Goal: Task Accomplishment & Management: Manage account settings

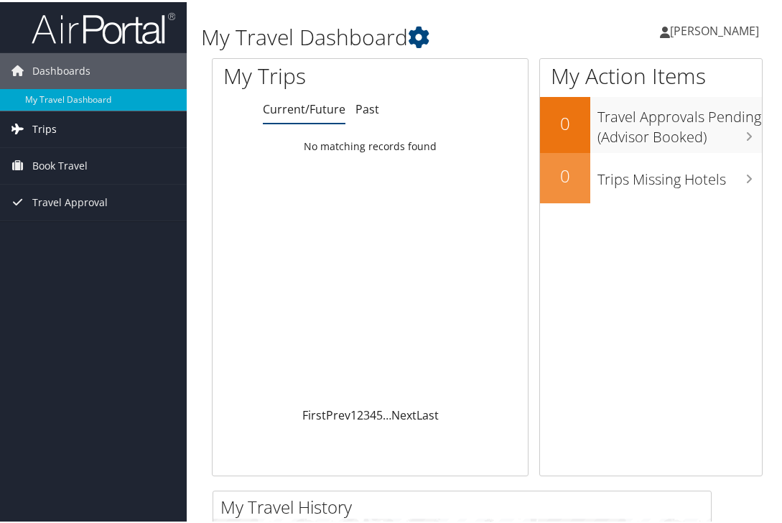
click at [48, 128] on span "Trips" at bounding box center [44, 127] width 24 height 36
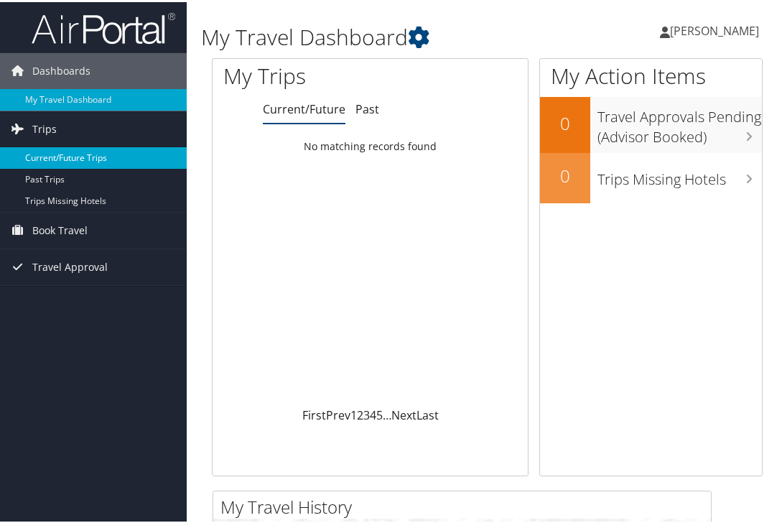
click at [52, 154] on link "Current/Future Trips" at bounding box center [93, 156] width 187 height 22
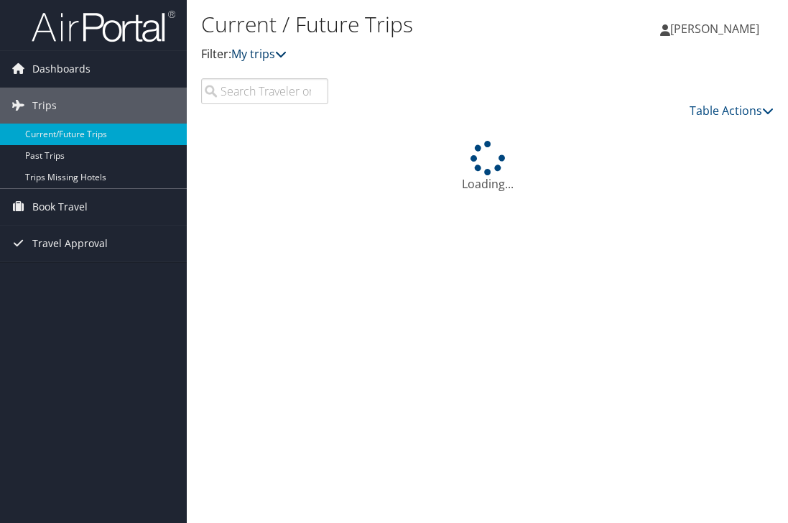
click at [279, 57] on link "My trips" at bounding box center [258, 54] width 55 height 16
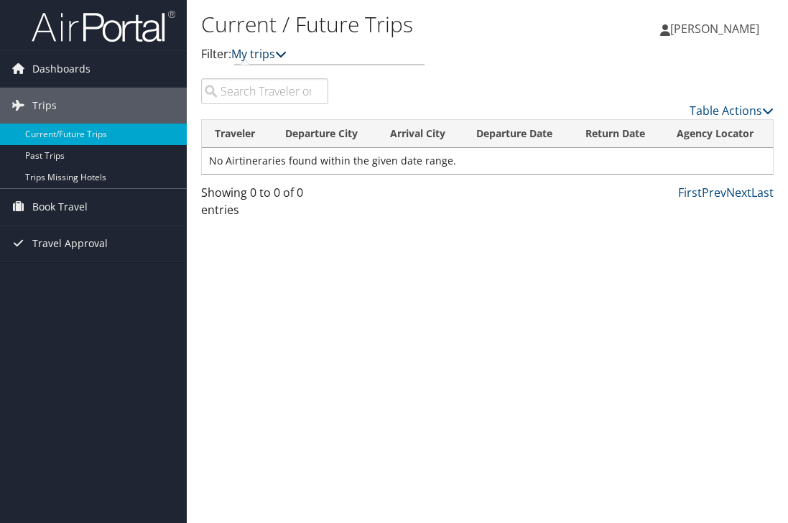
click at [279, 57] on link "My trips" at bounding box center [258, 54] width 55 height 16
click at [287, 54] on icon at bounding box center [280, 53] width 11 height 11
click at [287, 55] on icon at bounding box center [280, 53] width 11 height 11
click at [264, 88] on input "search" at bounding box center [264, 91] width 127 height 26
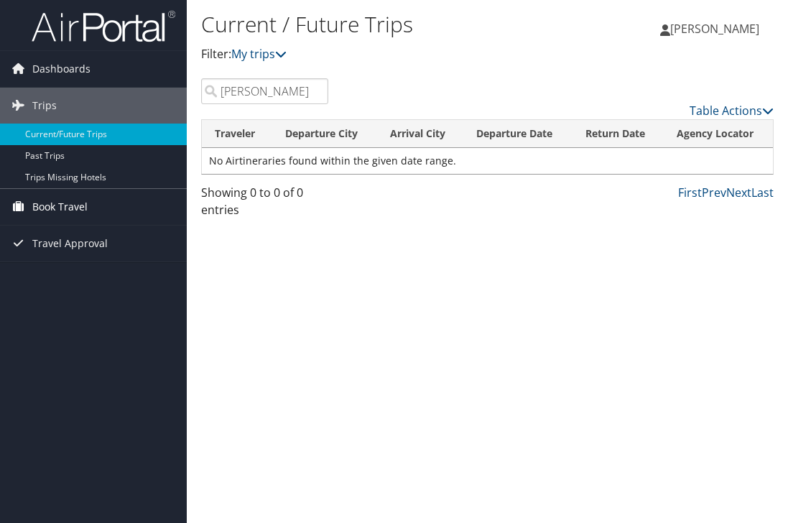
type input "[PERSON_NAME]"
click at [75, 208] on span "Book Travel" at bounding box center [59, 207] width 55 height 36
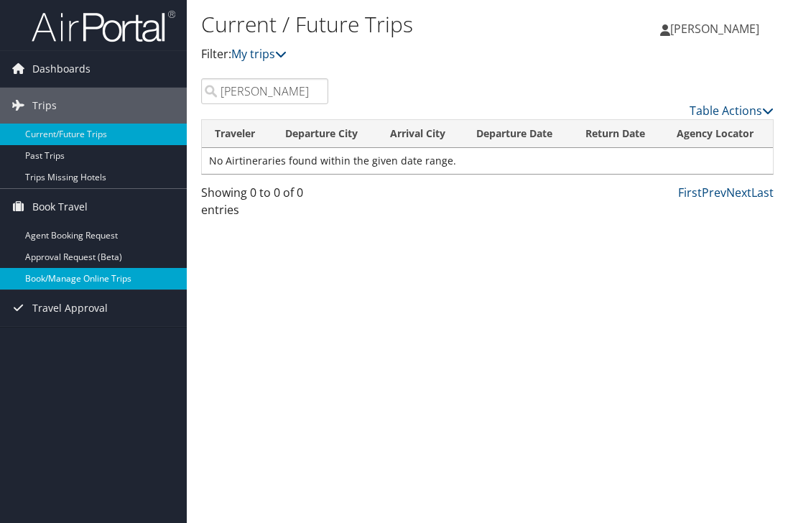
click at [73, 270] on link "Book/Manage Online Trips" at bounding box center [93, 279] width 187 height 22
